Goal: Task Accomplishment & Management: Manage account settings

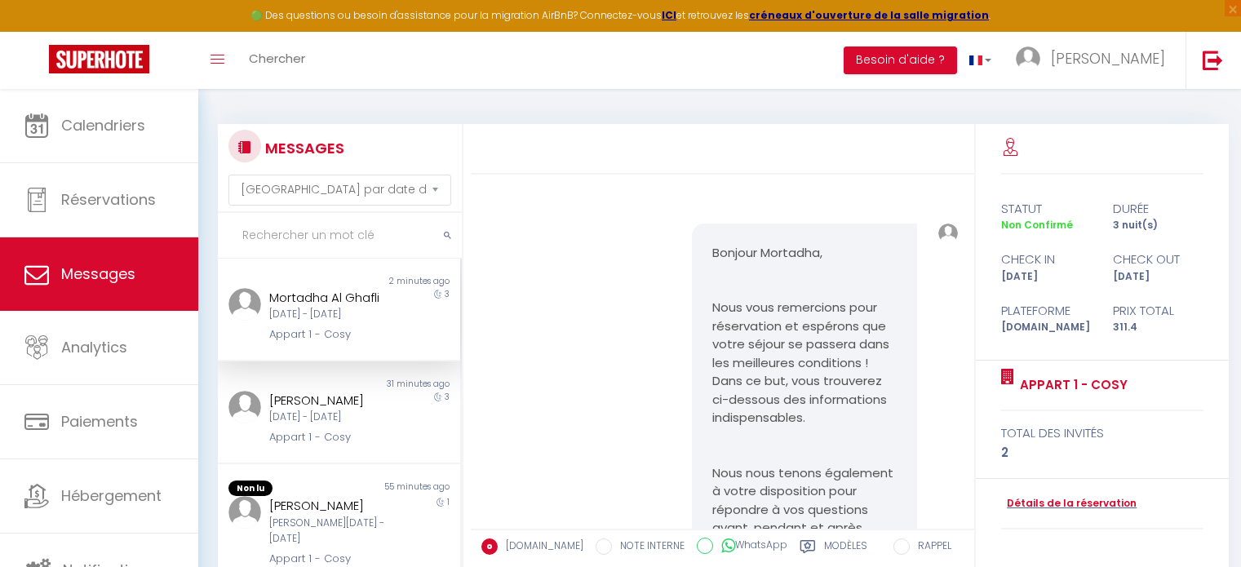
select select "message"
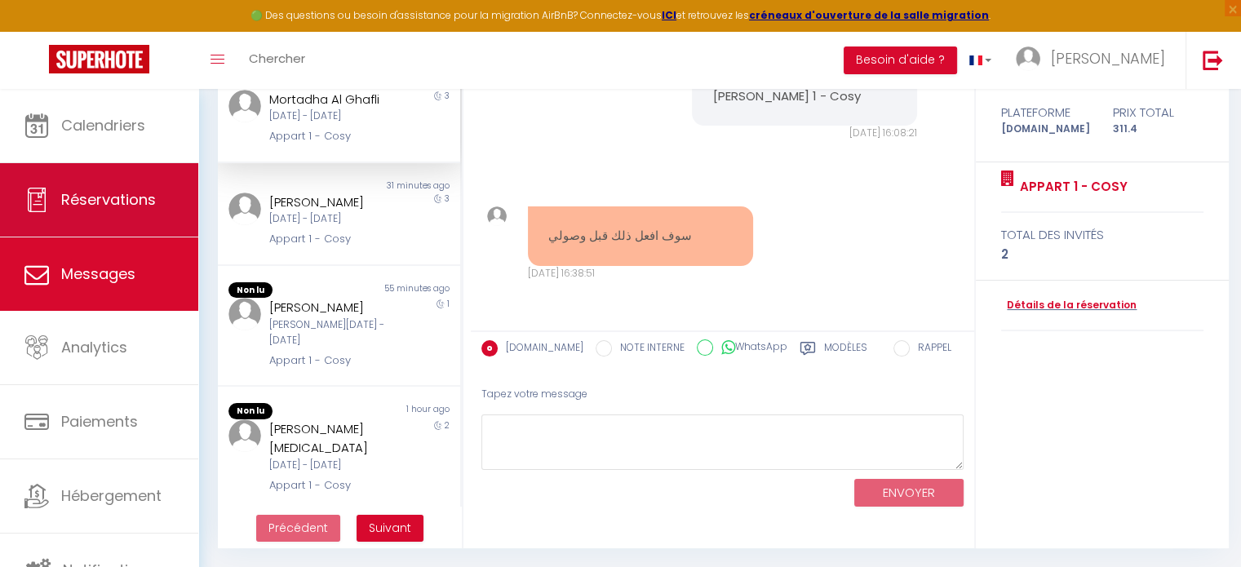
scroll to position [117, 0]
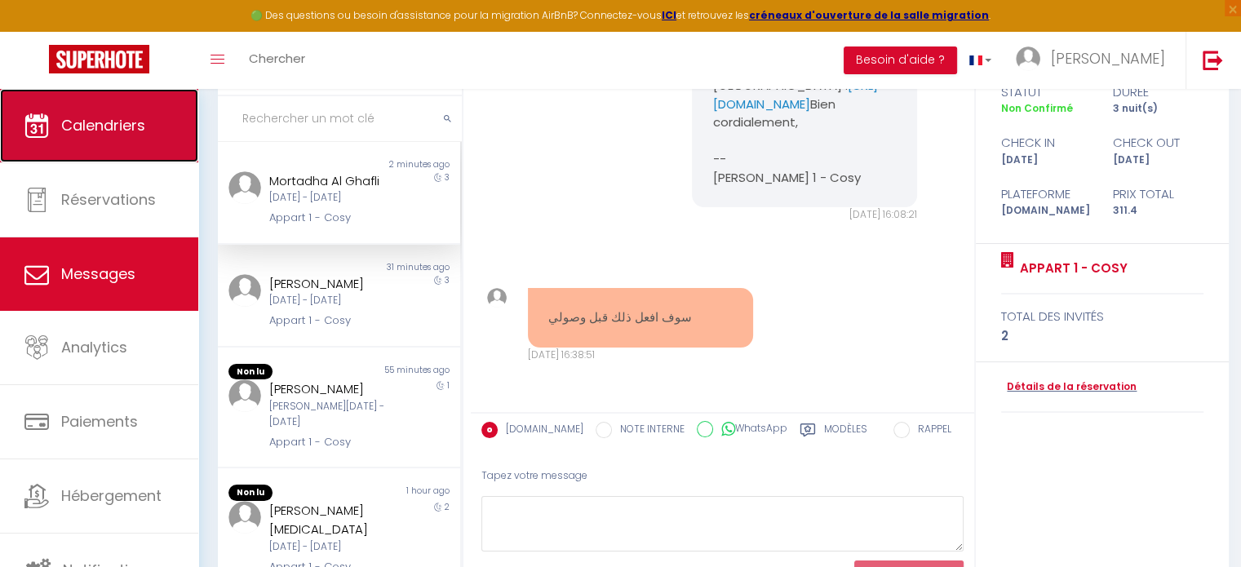
click at [113, 124] on span "Calendriers" at bounding box center [103, 125] width 84 height 20
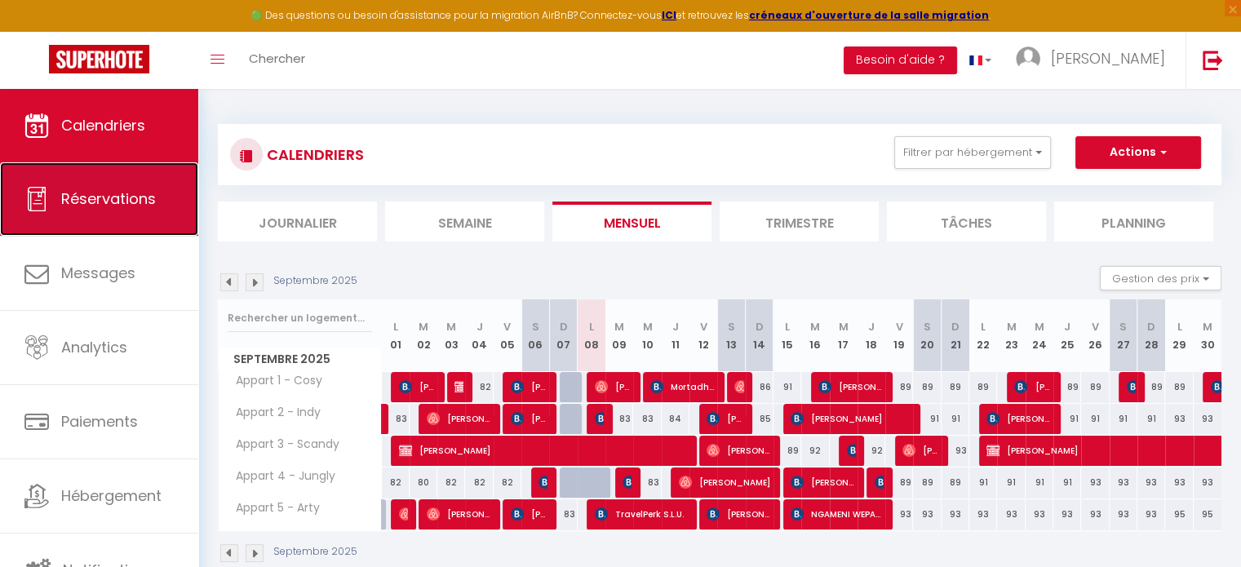
click at [109, 189] on span "Réservations" at bounding box center [108, 199] width 95 height 20
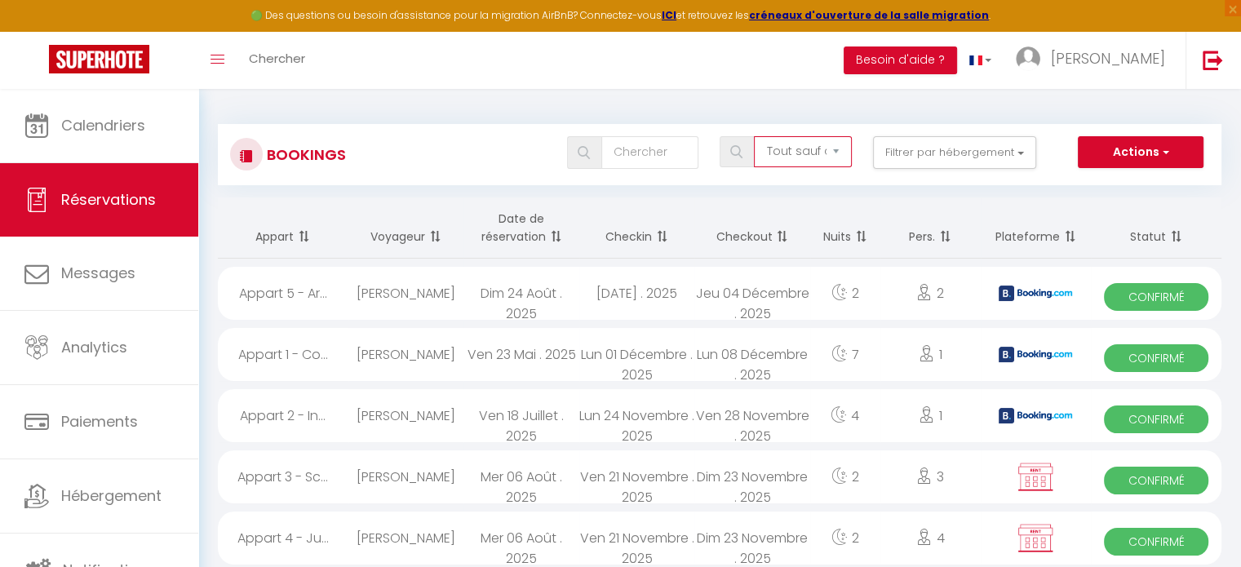
click at [836, 147] on select "Tous les statuts Annulé Confirmé Non Confirmé Tout sauf annulé No Show Request" at bounding box center [802, 151] width 97 height 31
select select "cancelled"
click at [756, 136] on select "Tous les statuts Annulé Confirmé Non Confirmé Tout sauf annulé No Show Request" at bounding box center [802, 151] width 97 height 31
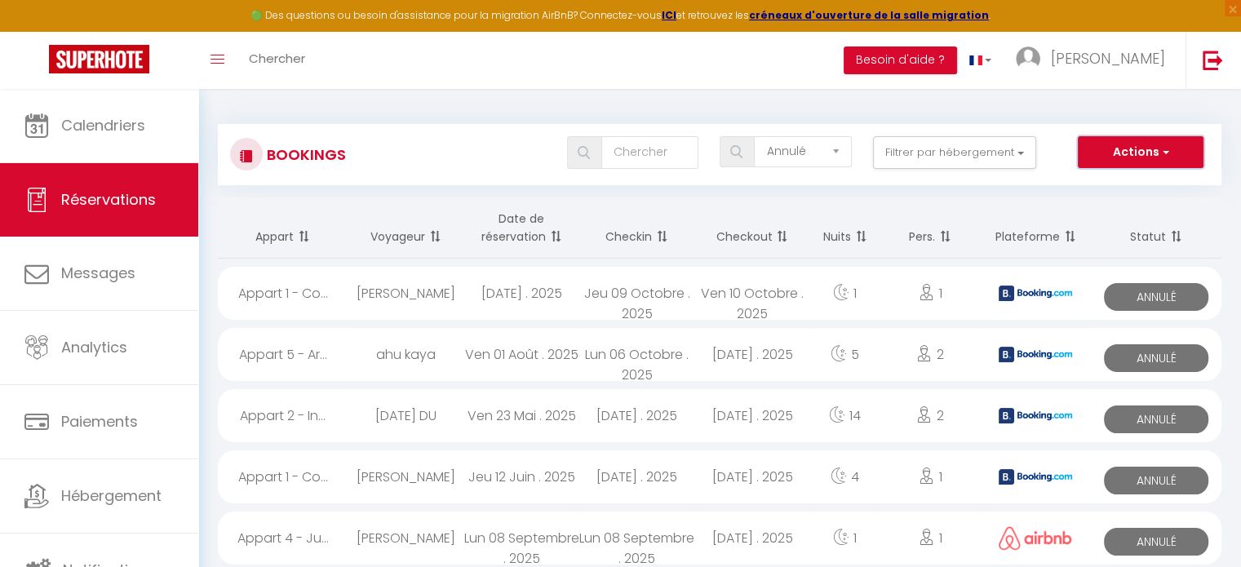
click at [1127, 146] on button "Actions" at bounding box center [1141, 152] width 126 height 33
click at [781, 238] on span at bounding box center [780, 236] width 16 height 33
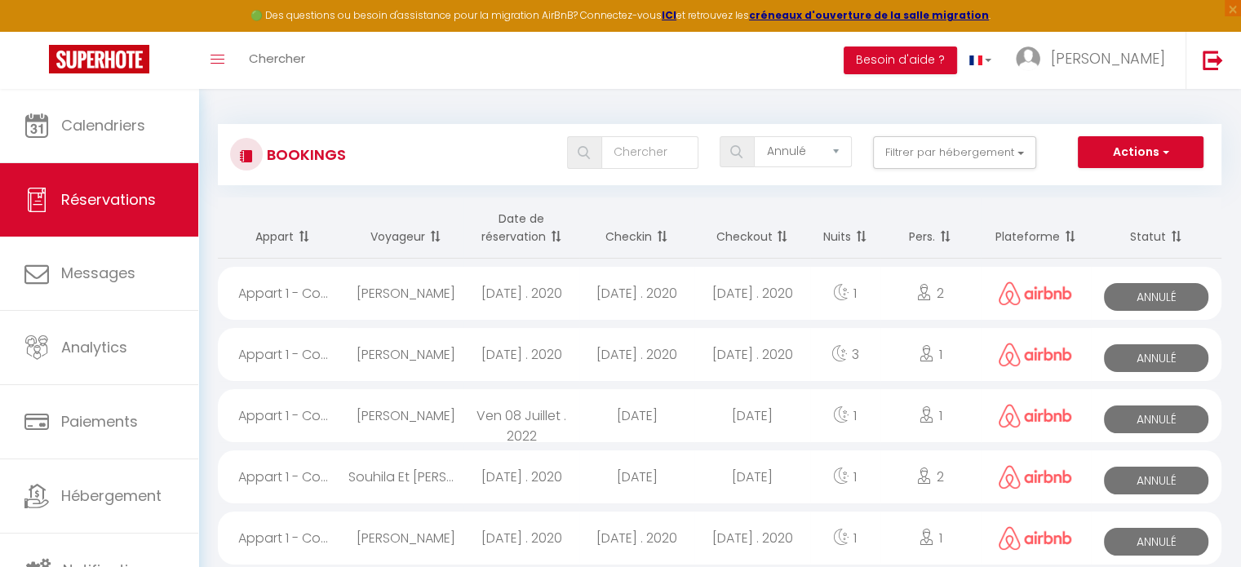
click at [781, 238] on span at bounding box center [780, 236] width 16 height 33
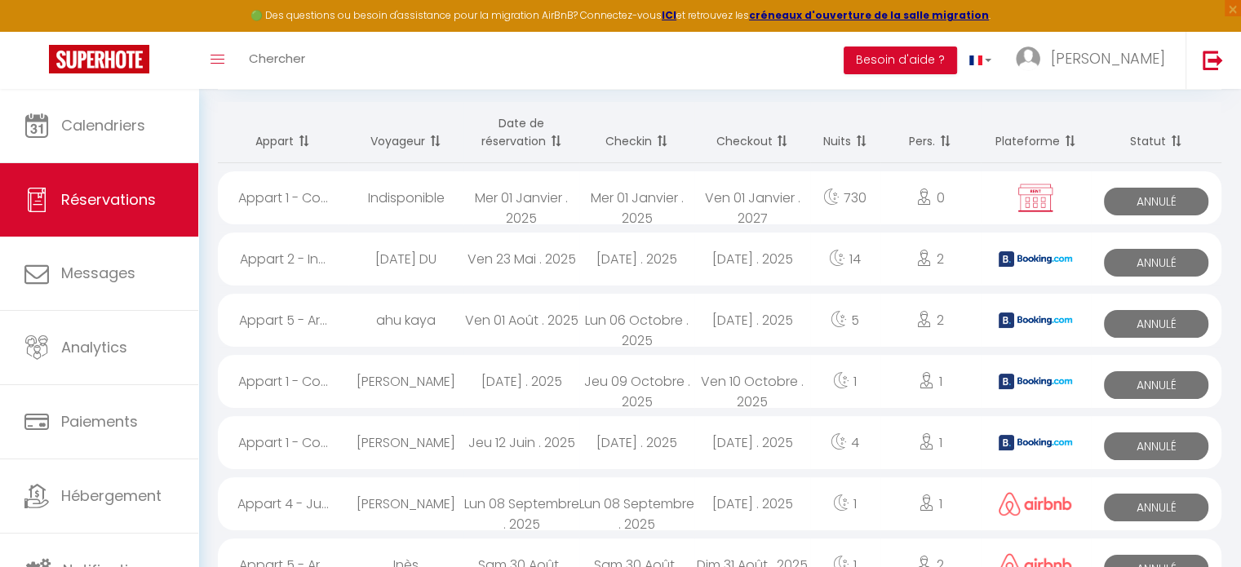
scroll to position [245, 0]
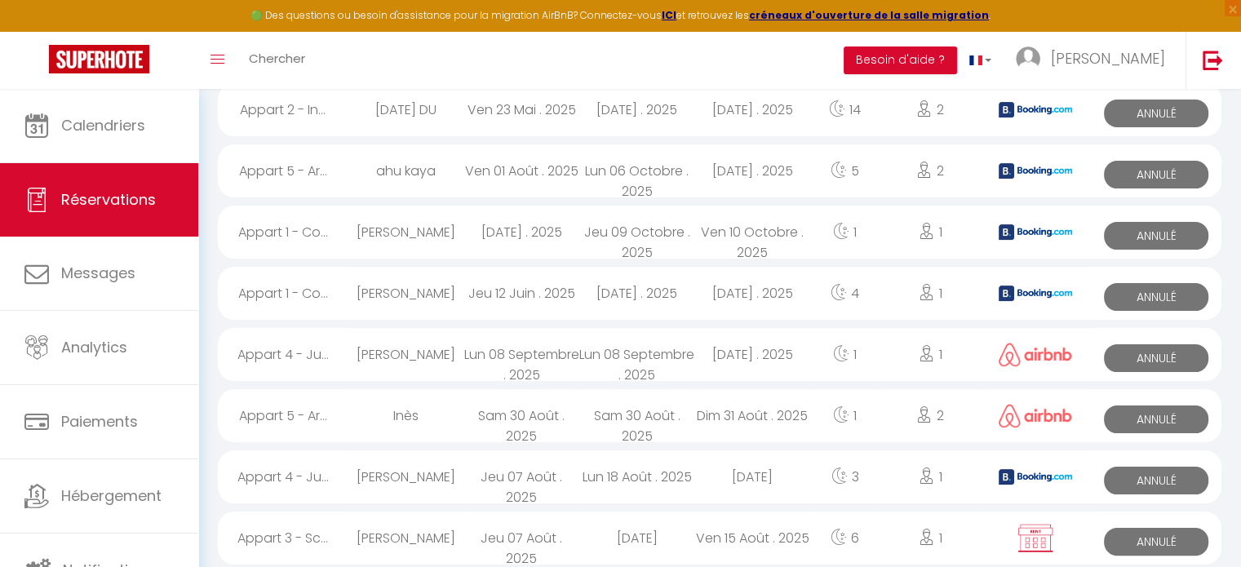
click at [747, 357] on div "[DATE] . 2025" at bounding box center [752, 354] width 115 height 53
select select "KO"
select select "1"
select select "0"
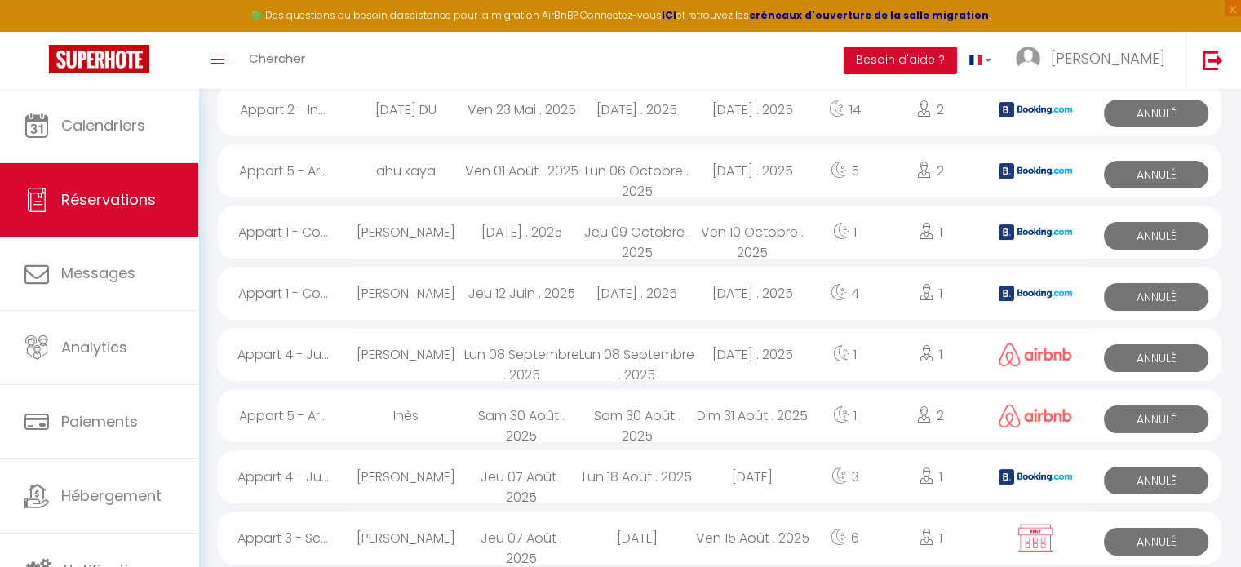
select select "1"
select select
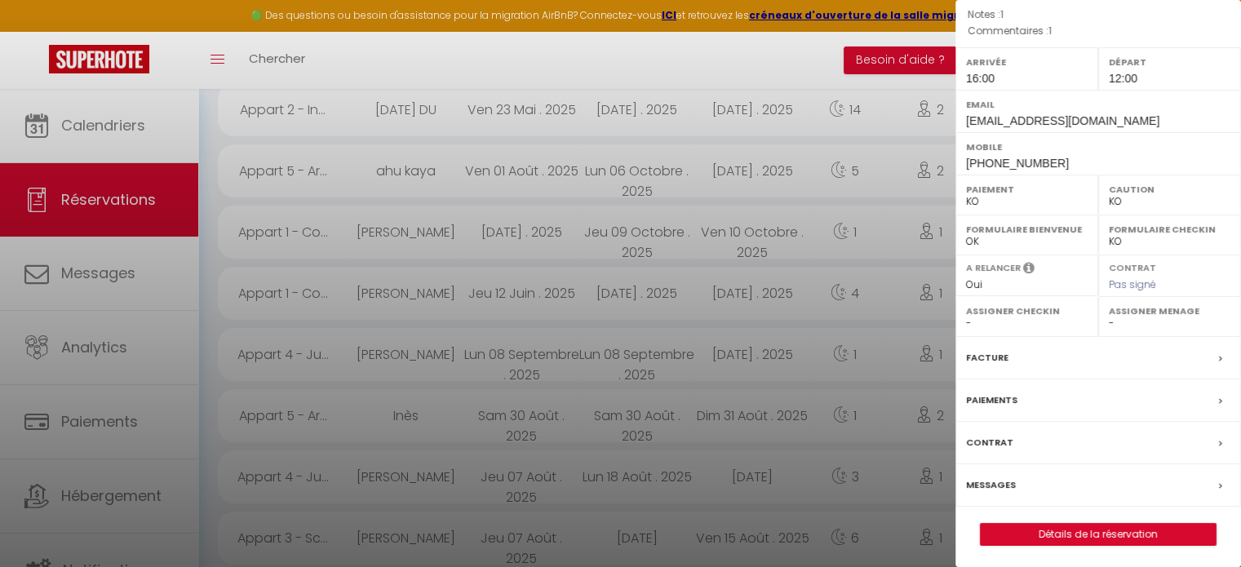
scroll to position [27, 0]
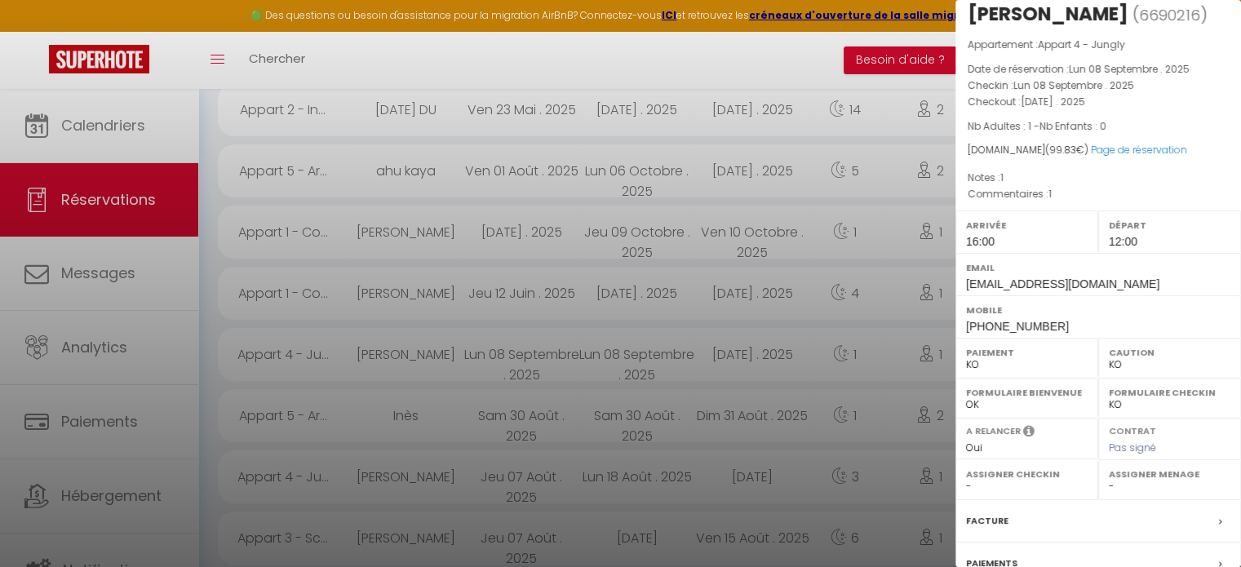
click at [107, 280] on div at bounding box center [620, 283] width 1241 height 567
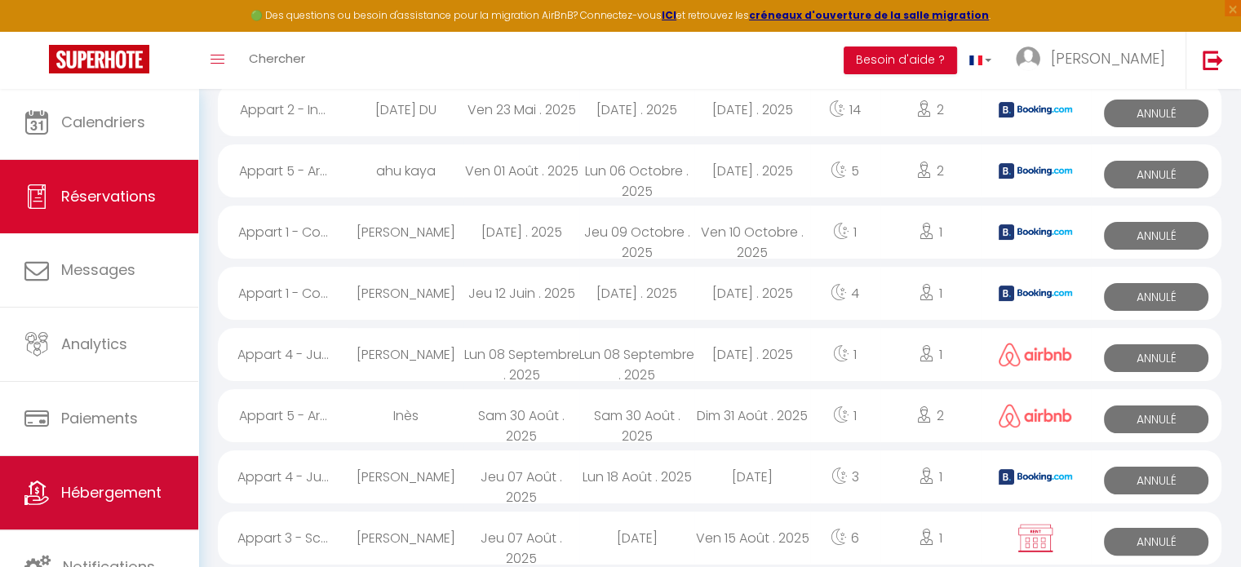
scroll to position [4, 0]
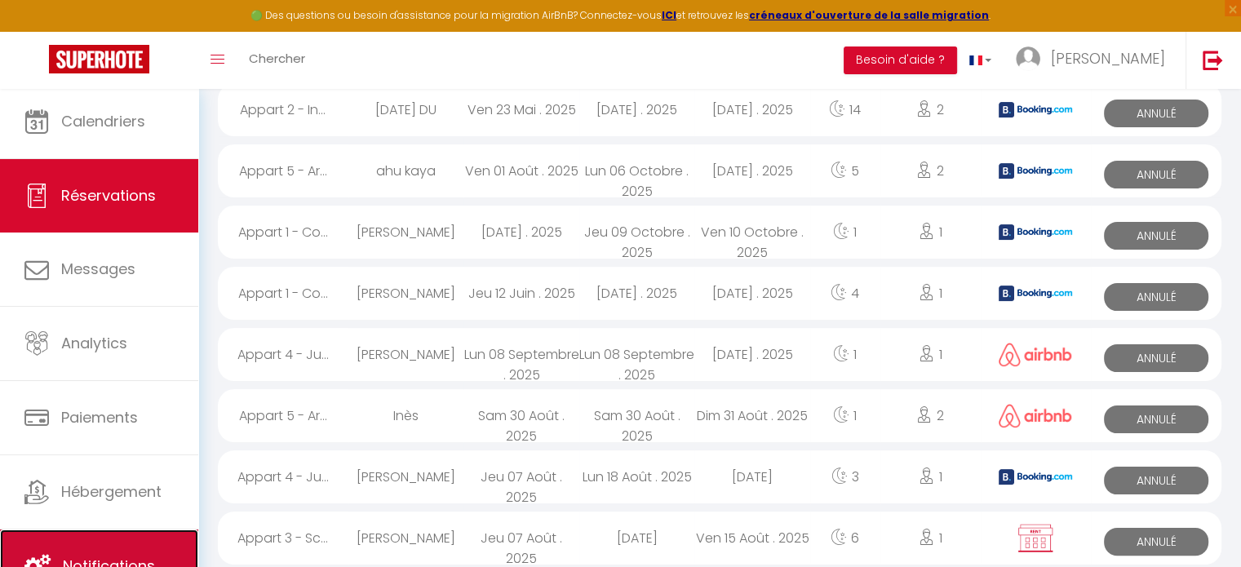
click at [109, 535] on link "Notifications" at bounding box center [99, 566] width 198 height 73
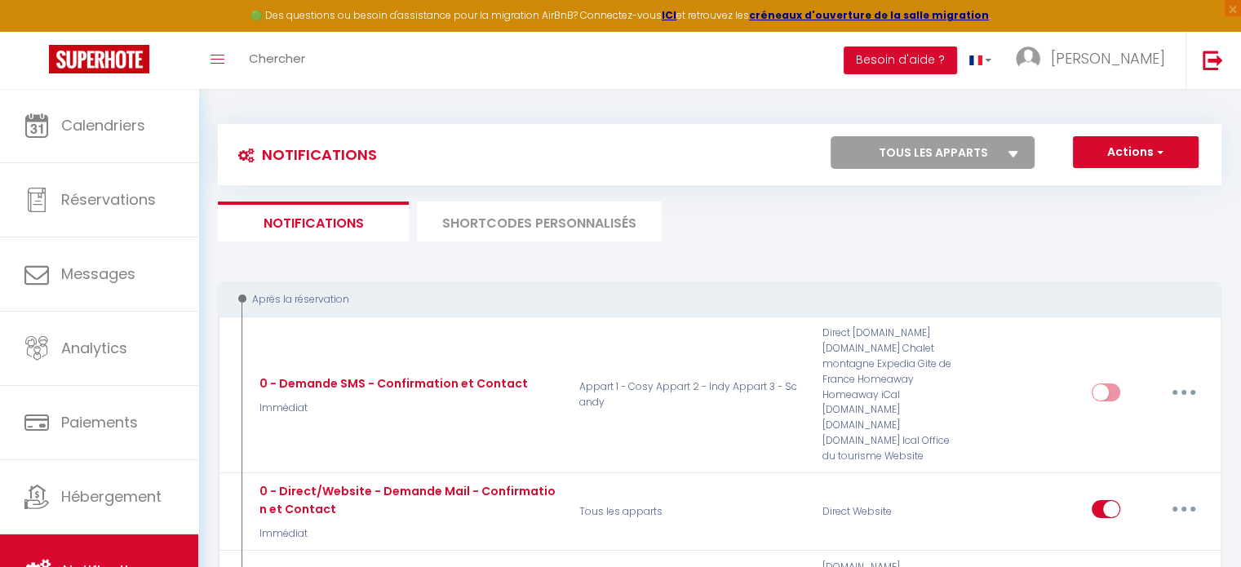
click at [594, 228] on li "SHORTCODES PERSONNALISÉS" at bounding box center [539, 222] width 245 height 40
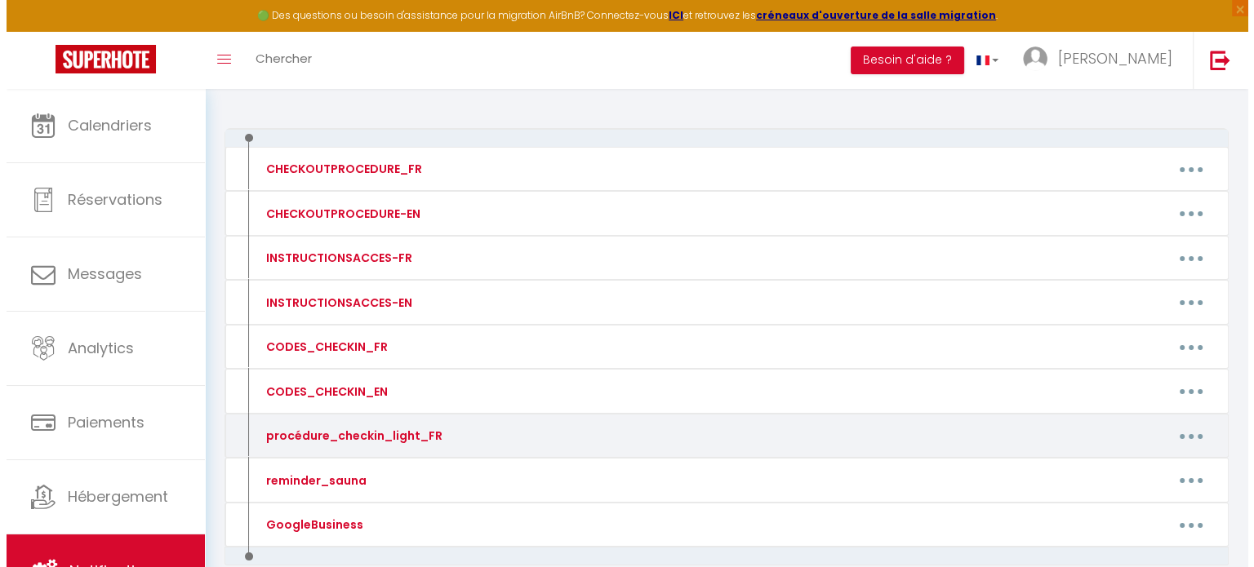
scroll to position [163, 0]
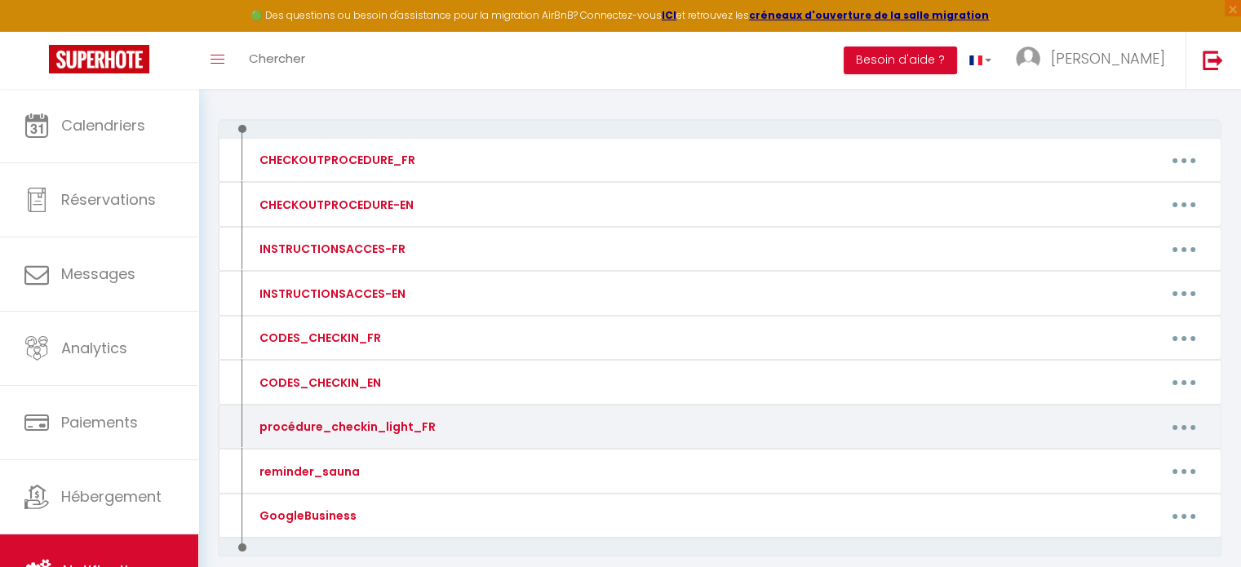
click at [1179, 424] on button "button" at bounding box center [1184, 427] width 46 height 26
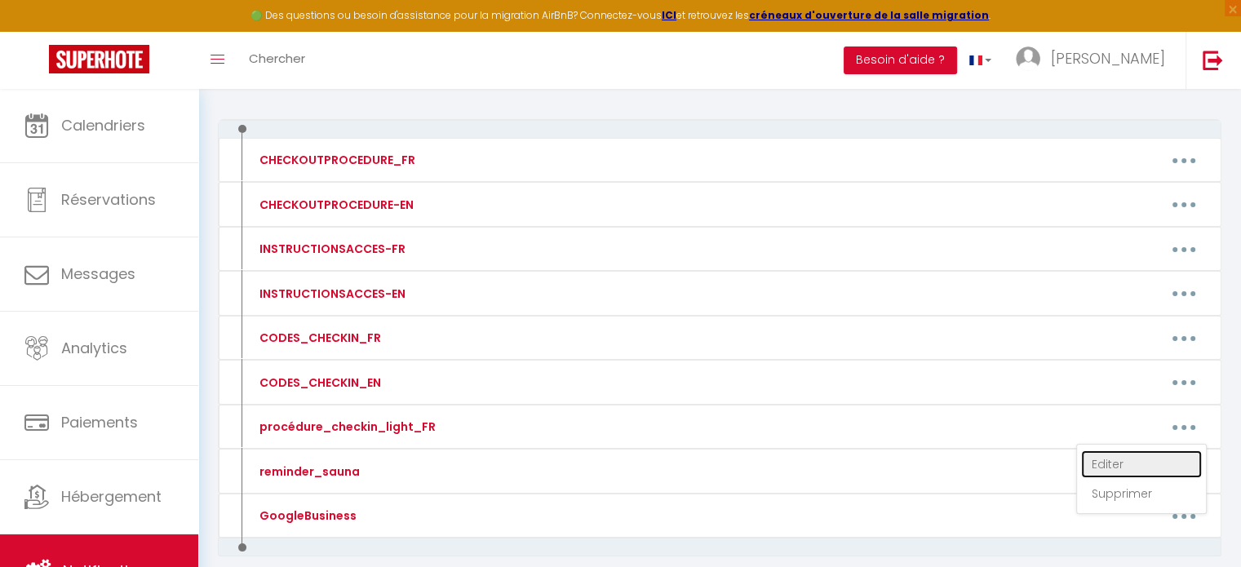
click at [1114, 457] on link "Editer" at bounding box center [1141, 465] width 121 height 28
type input "procédure_checkin_light_FR"
type textarea "procédure_checkin_light_FR"
type textarea "Lorem ip dolorsita c'adipisc elitseddoe temp incid utlaboreetd "Magn" (Aliqu: 4…"
type textarea "Lorem ip dolorsita c'adipisc elitseddoe temp incid utlaboreetd "Magn" (Aliqu: 2…"
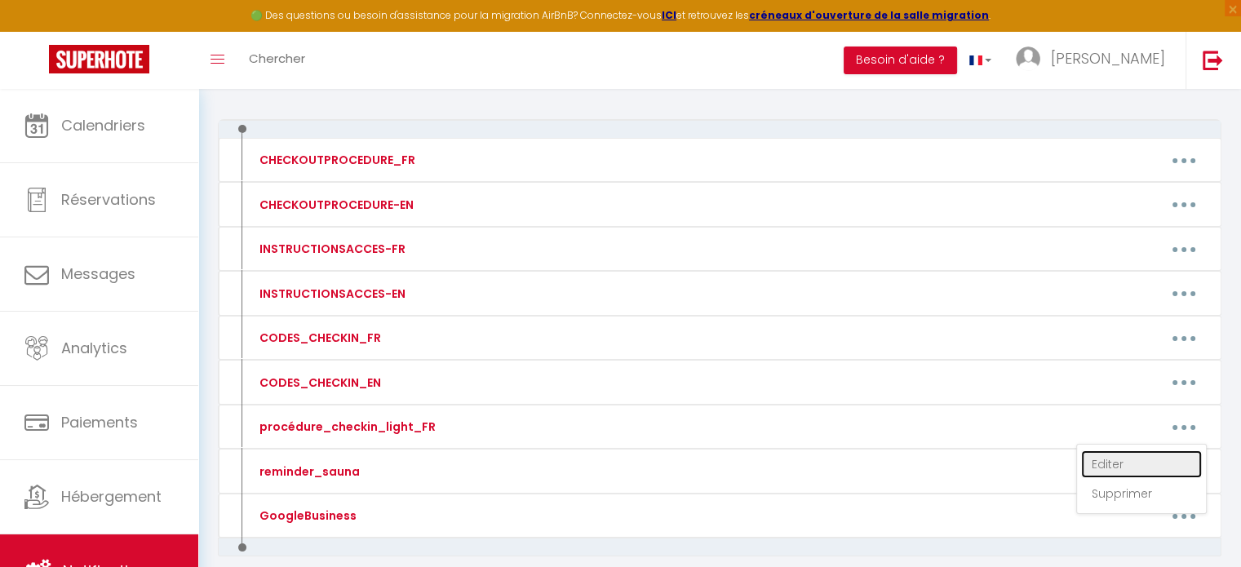
type textarea "Lorem ip dolorsita c'adipisc elitseddoe temp incid utlaboreetd "Magnaa" (Enima:…"
type textarea "Lorem ip dolorsita c'adipisc elitseddoe temp incid utlaboreetd "Magn" (Aliqu: 7…"
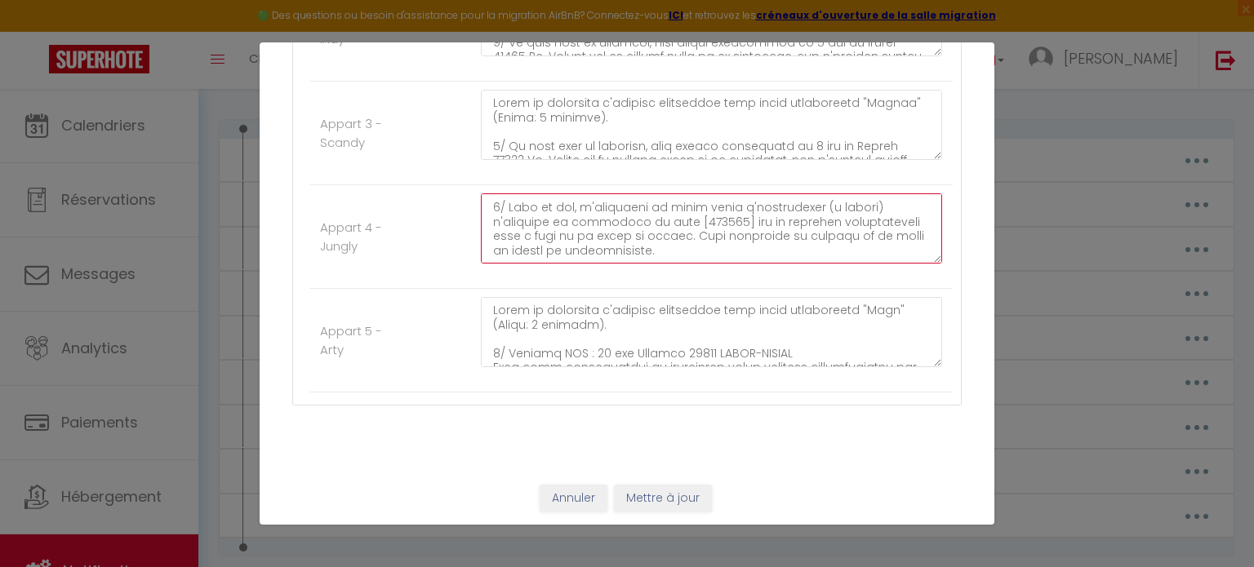
scroll to position [555, 0]
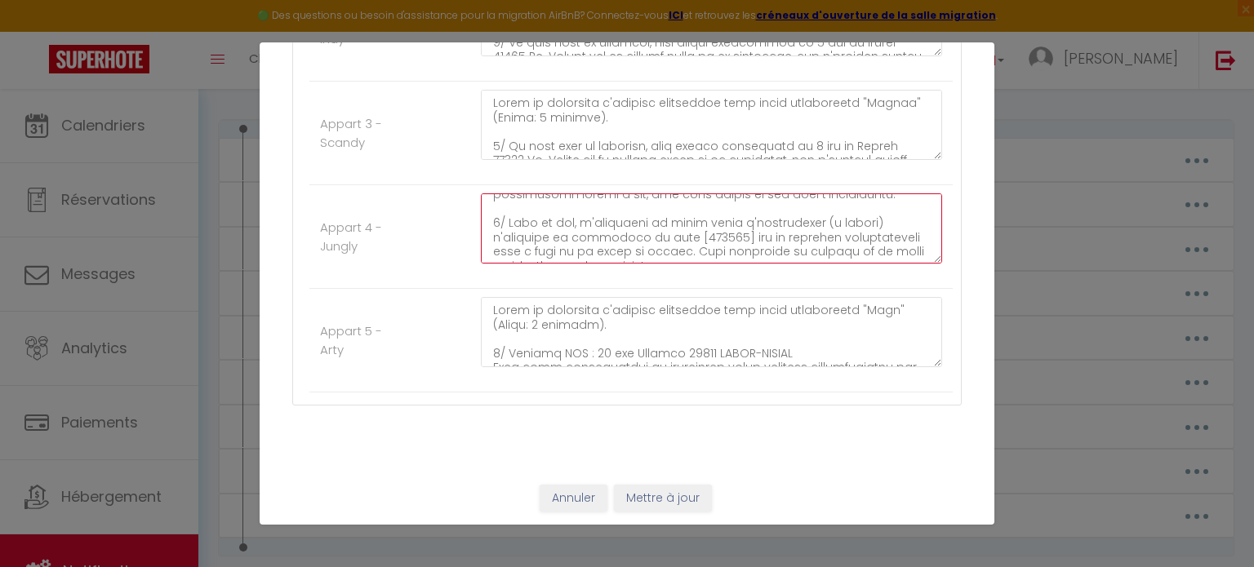
click at [715, 221] on textarea at bounding box center [711, 228] width 461 height 70
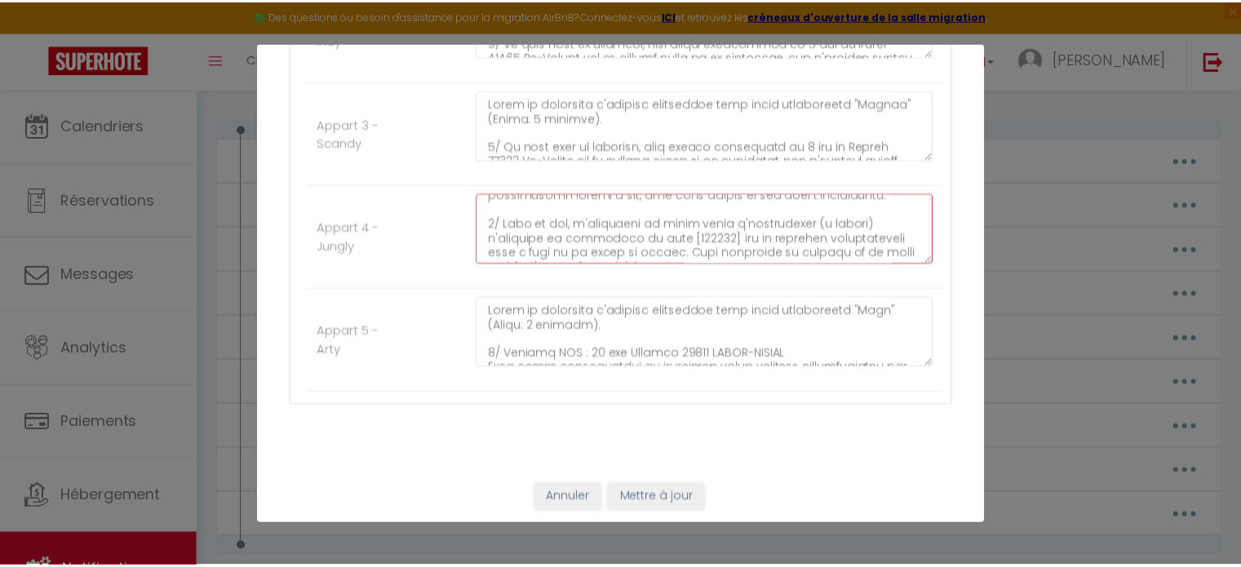
scroll to position [686, 0]
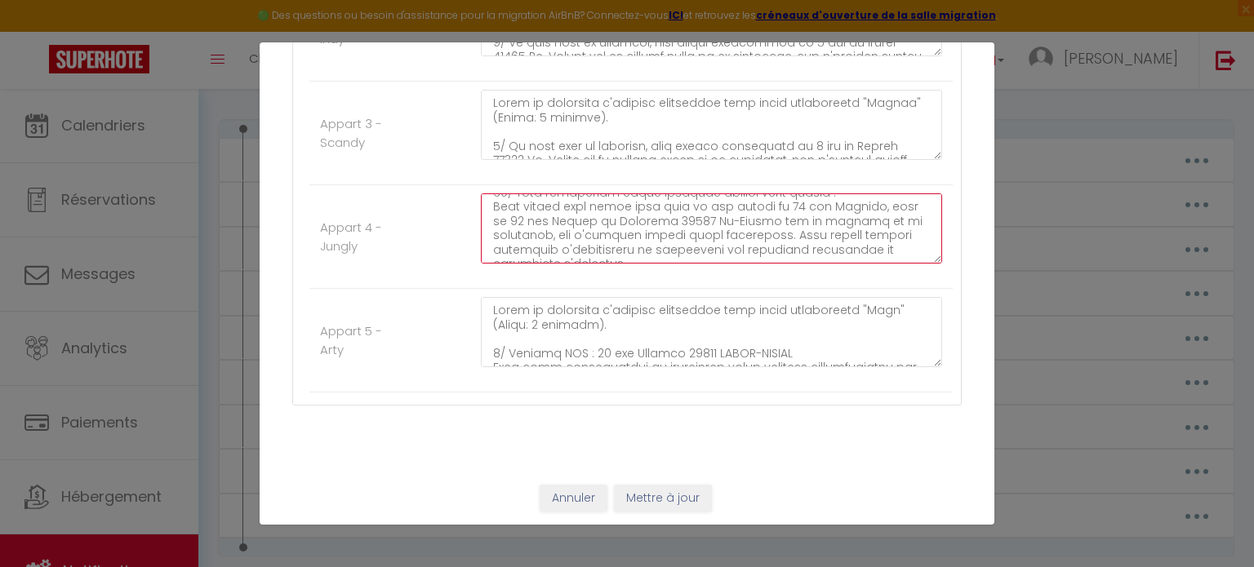
type textarea "Lorem ip dolorsita c'adipisc elitseddoe temp incid utlaboreetd "Magnaa" (Enima:…"
click at [653, 497] on button "Mettre à jour" at bounding box center [663, 499] width 98 height 28
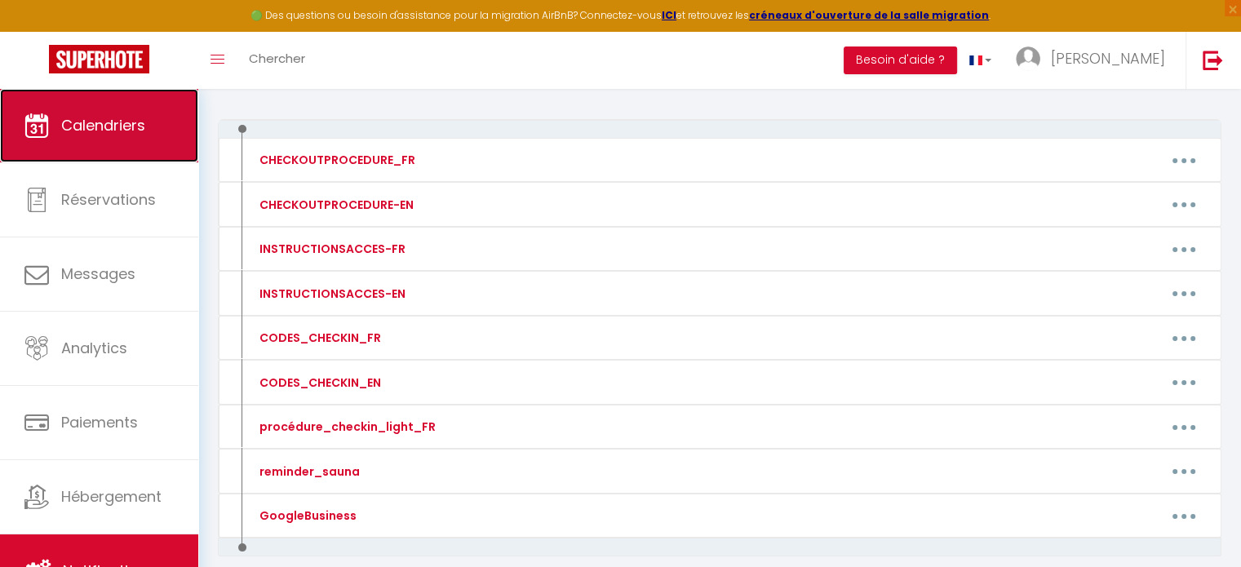
click at [148, 124] on link "Calendriers" at bounding box center [99, 125] width 198 height 73
